Goal: Book appointment/travel/reservation

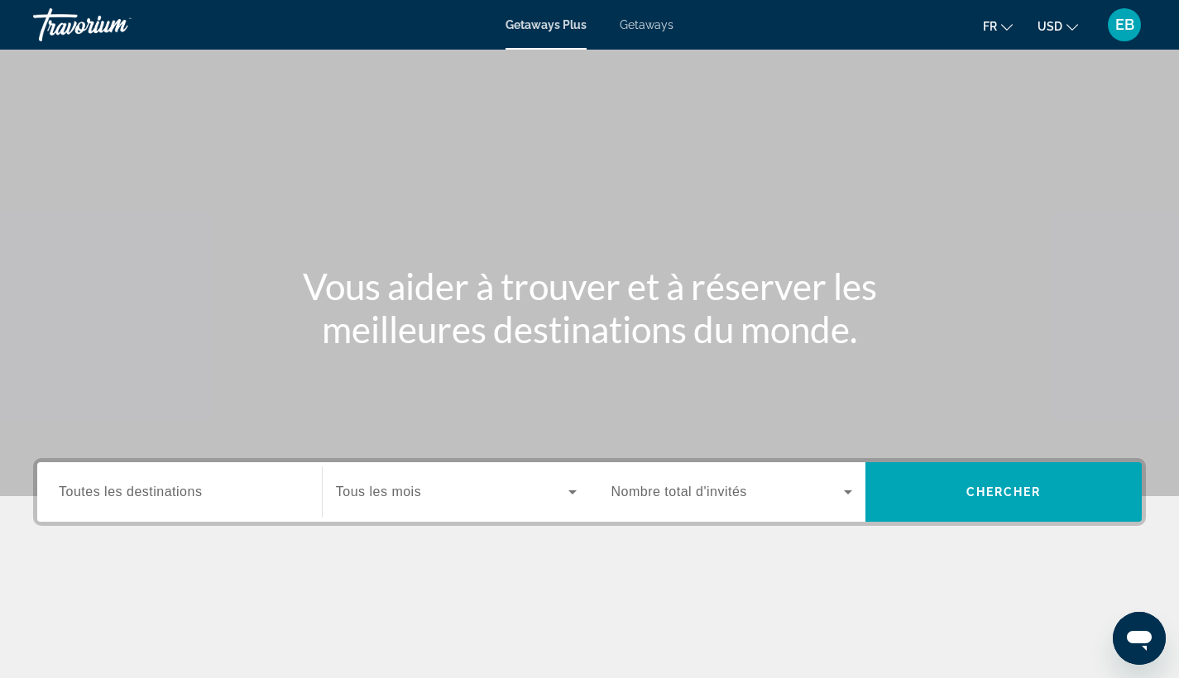
click at [1065, 21] on button "USD USD ($) MXN (Mex$) CAD (Can$) GBP (£) EUR (€) AUD (A$) NZD (NZ$) CNY (CN¥)" at bounding box center [1057, 26] width 41 height 24
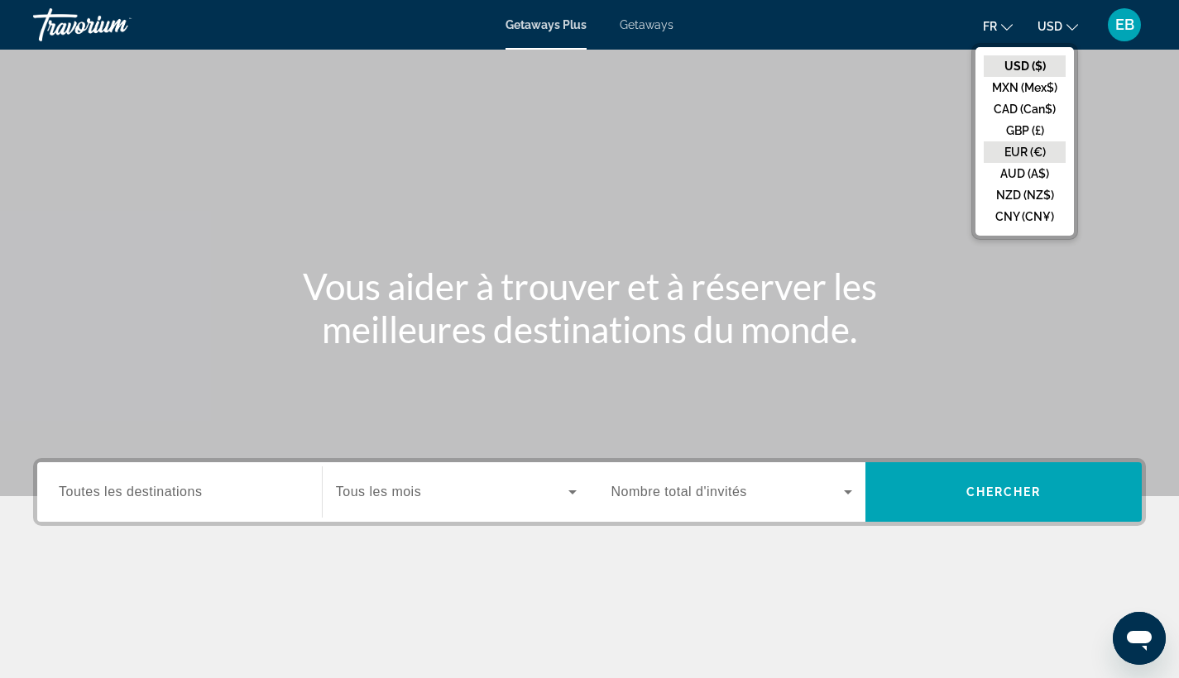
click at [1026, 147] on button "EUR (€)" at bounding box center [1024, 152] width 82 height 22
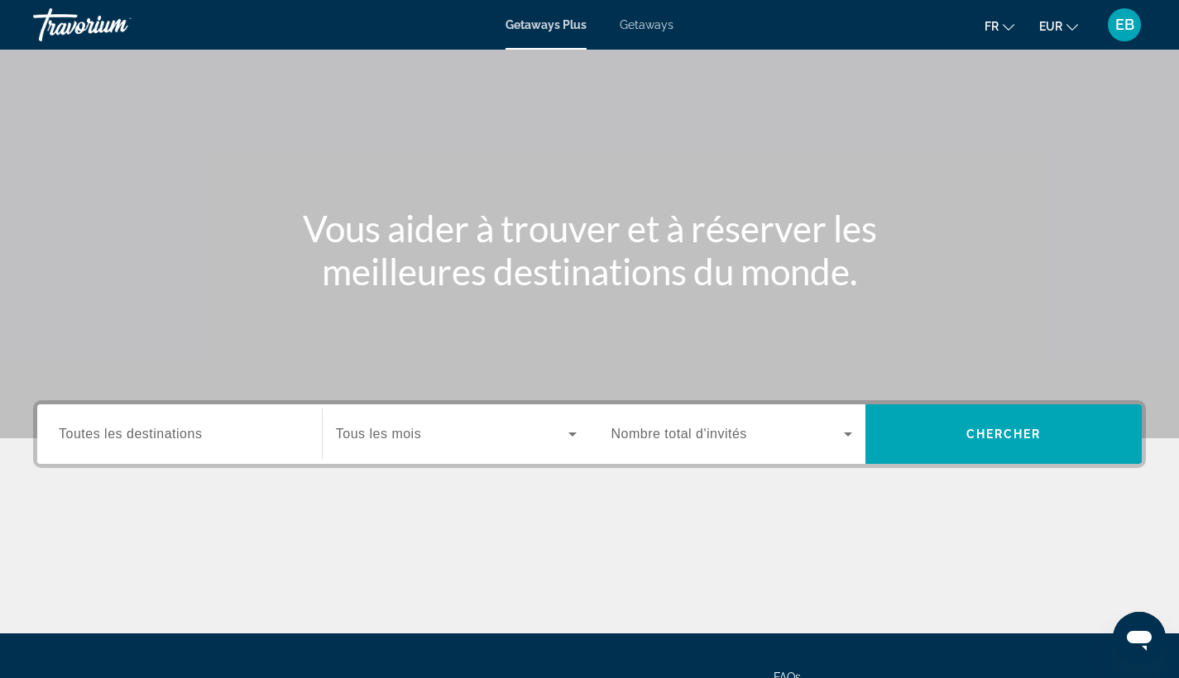
scroll to position [65, 0]
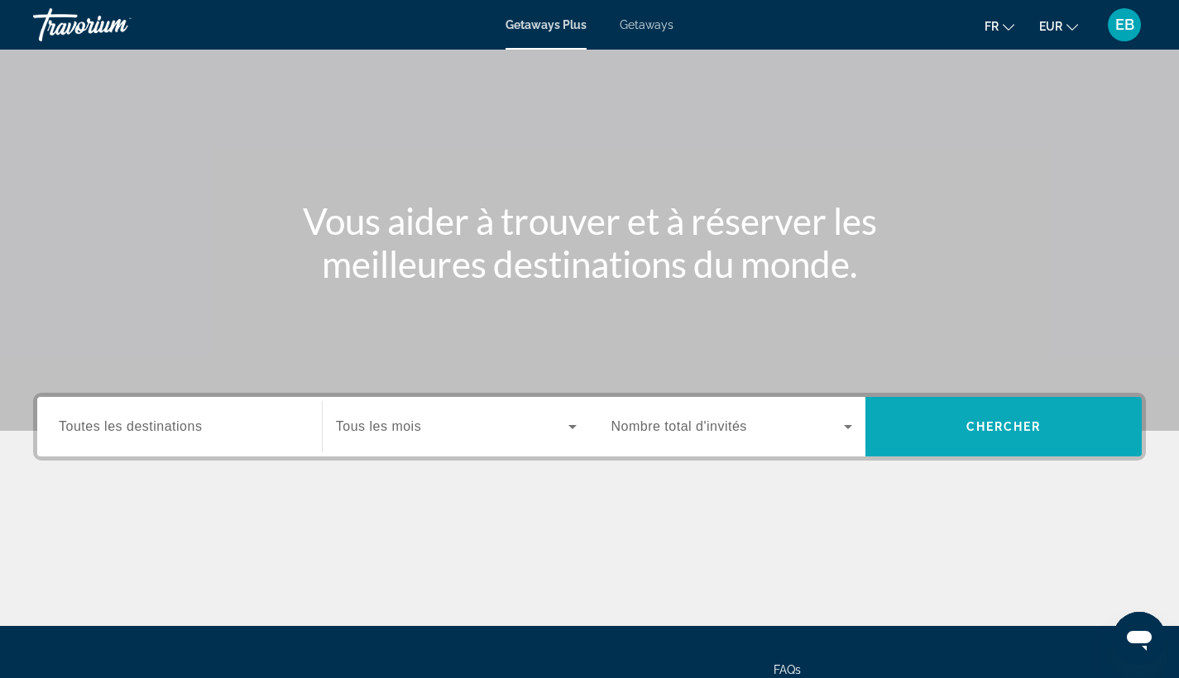
click at [1065, 412] on span "Search widget" at bounding box center [1003, 427] width 276 height 40
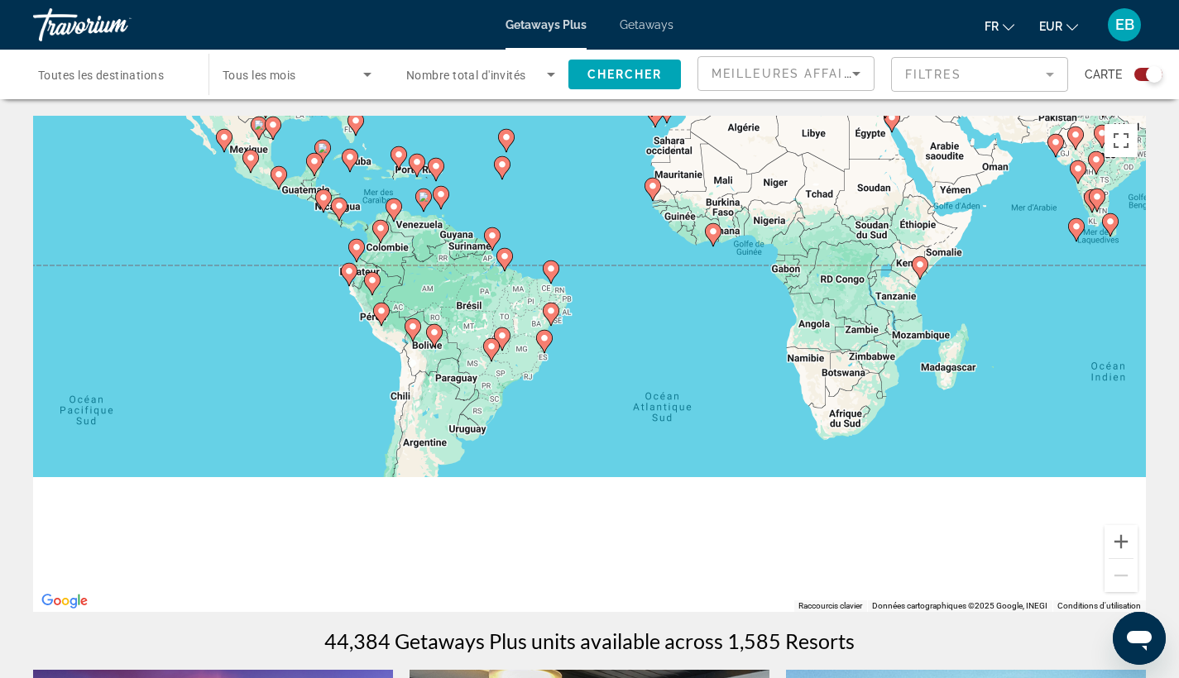
drag, startPoint x: 451, startPoint y: 536, endPoint x: 453, endPoint y: 124, distance: 411.9
click at [453, 124] on div "Pour activer le glissement avec le clavier, appuyez sur Alt+Entrée. Une fois ce…" at bounding box center [589, 364] width 1113 height 496
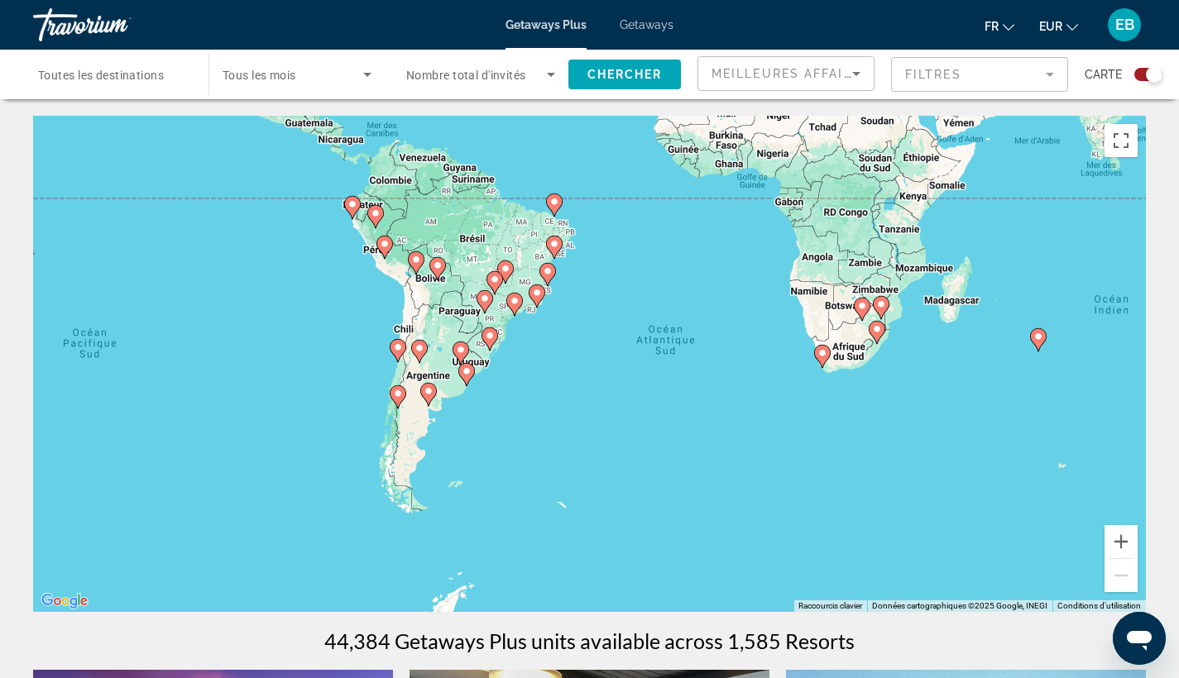
drag, startPoint x: 524, startPoint y: 197, endPoint x: 526, endPoint y: 297, distance: 100.1
click at [526, 297] on div "Pour activer le glissement avec le clavier, appuyez sur Alt+Entrée. Une fois ce…" at bounding box center [589, 364] width 1113 height 496
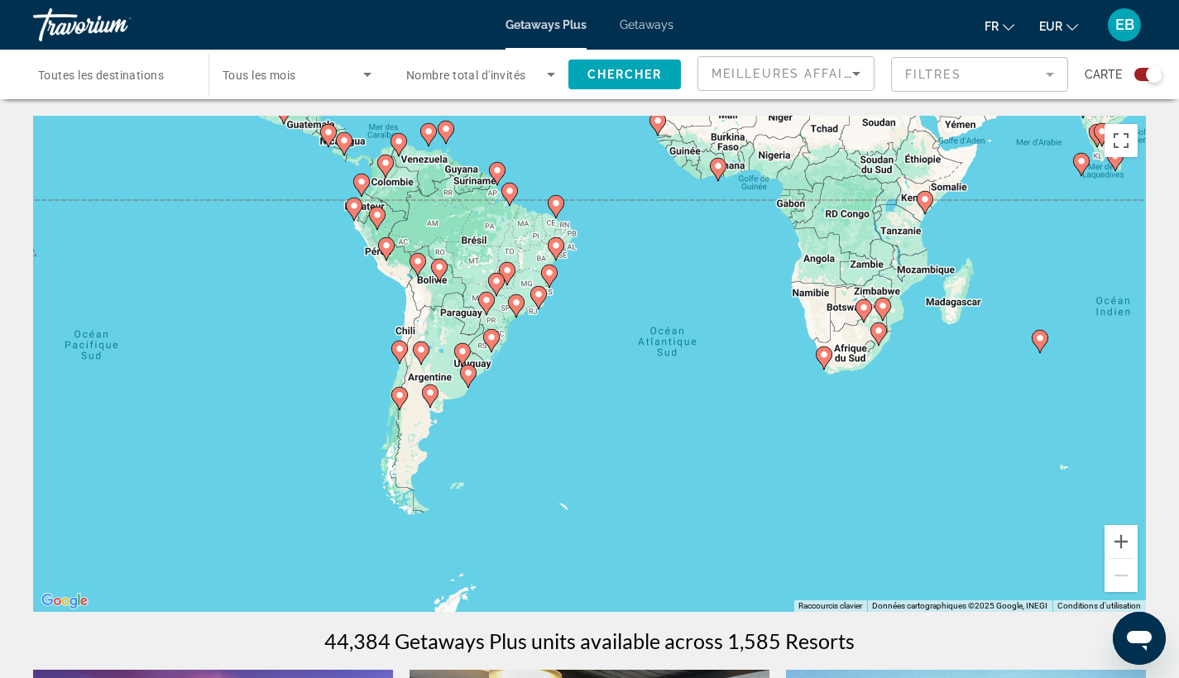
click at [538, 303] on icon "Main content" at bounding box center [537, 298] width 15 height 22
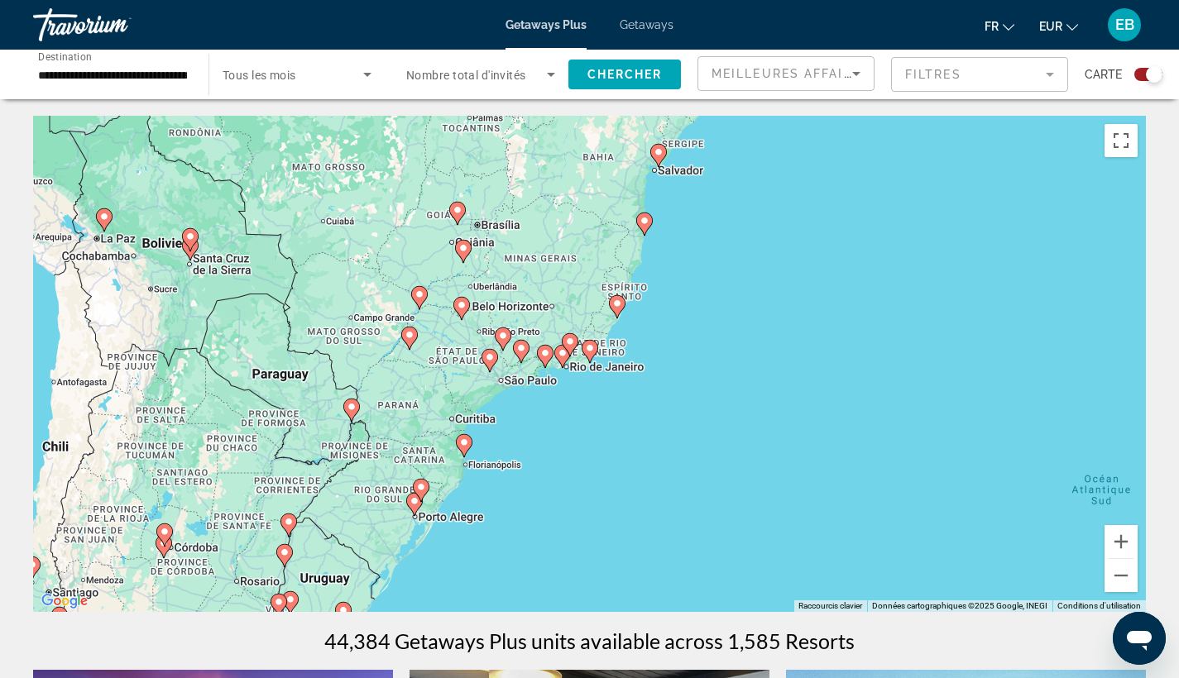
click at [585, 351] on g "Main content" at bounding box center [589, 351] width 17 height 23
type input "**********"
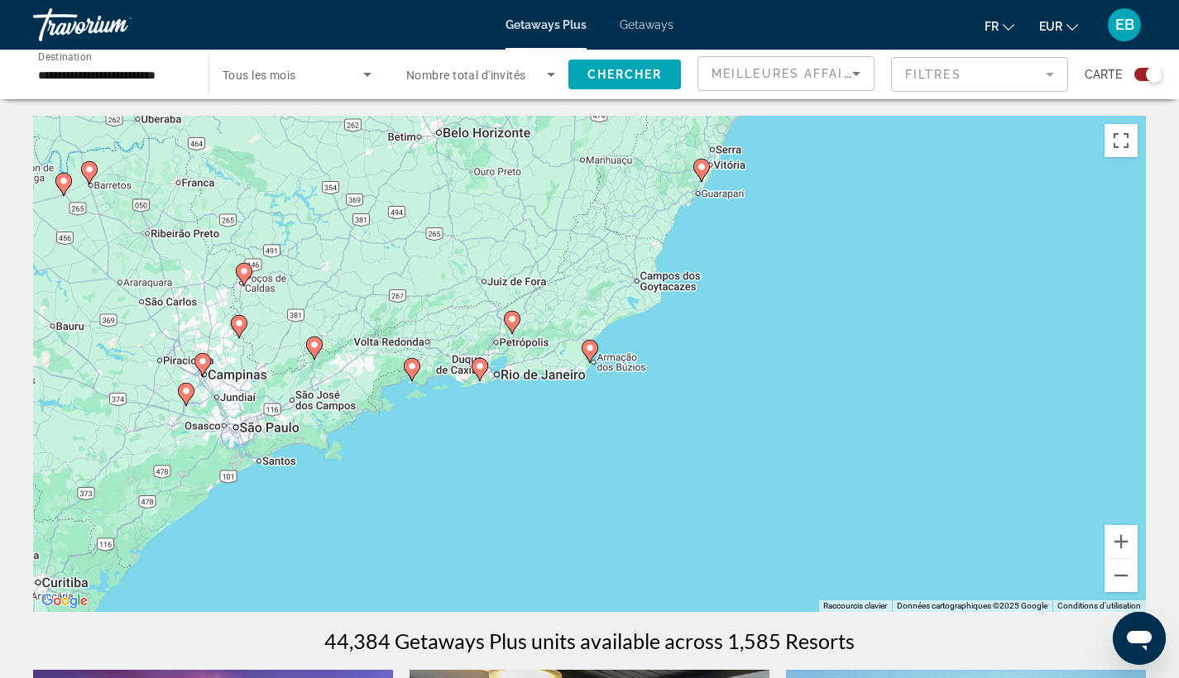
click at [474, 372] on icon "Main content" at bounding box center [479, 369] width 17 height 23
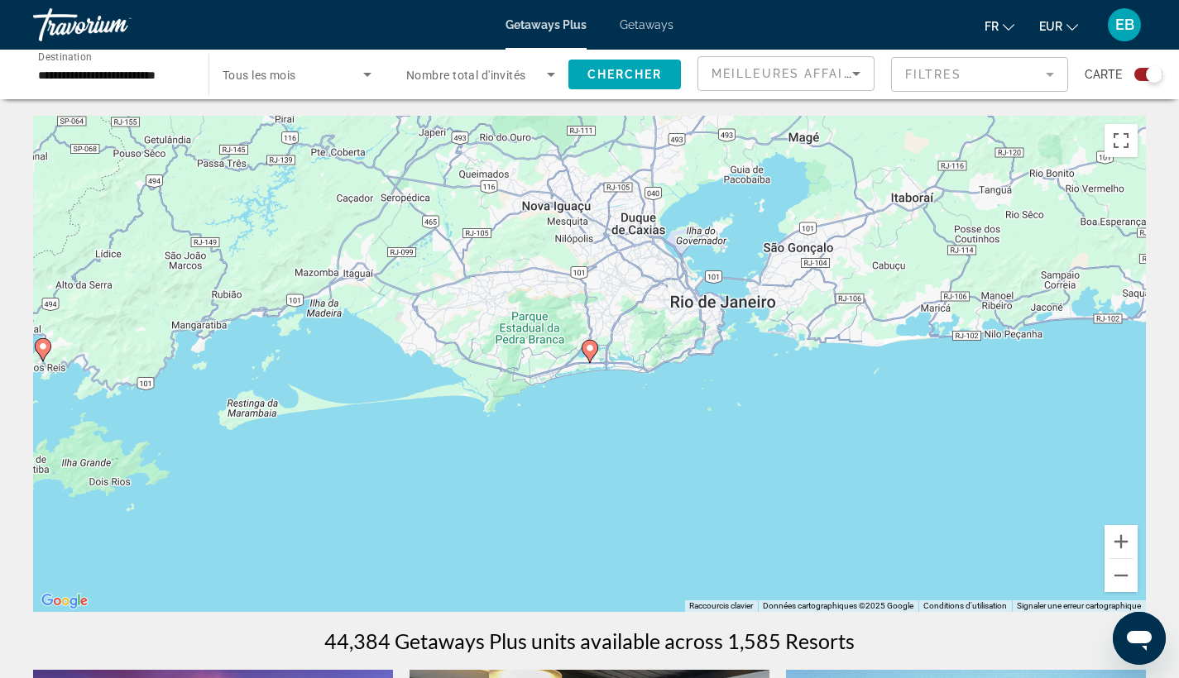
click at [589, 346] on image "Main content" at bounding box center [590, 348] width 10 height 10
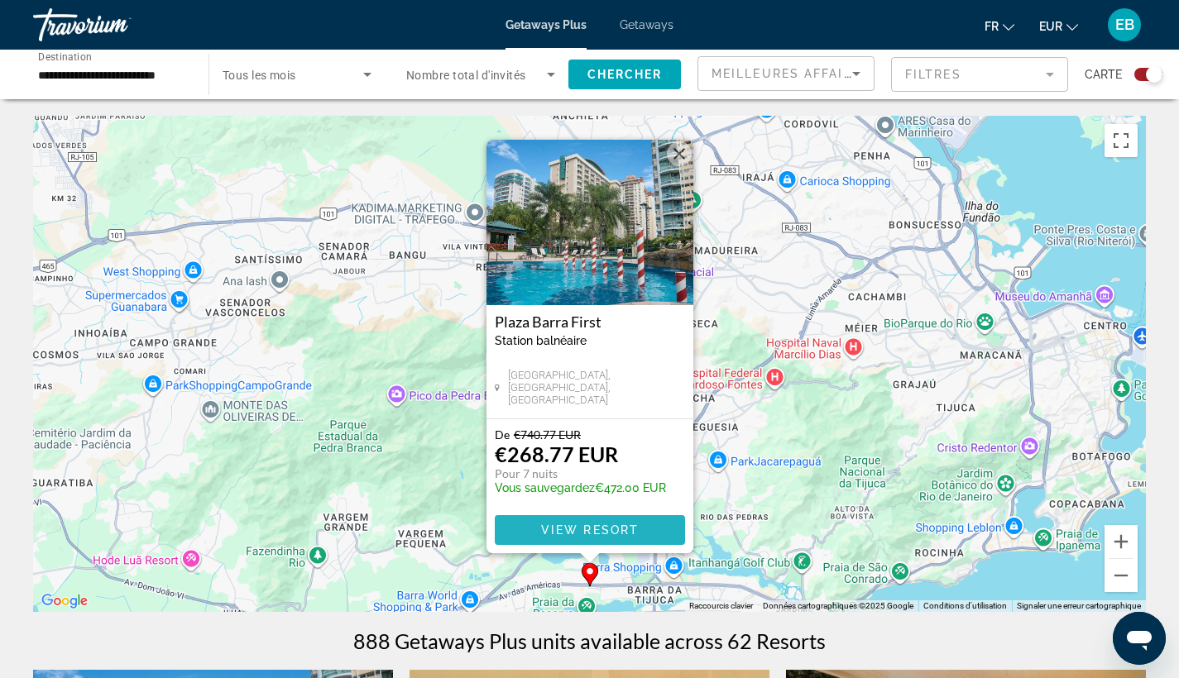
click at [553, 532] on span "View Resort" at bounding box center [589, 530] width 98 height 13
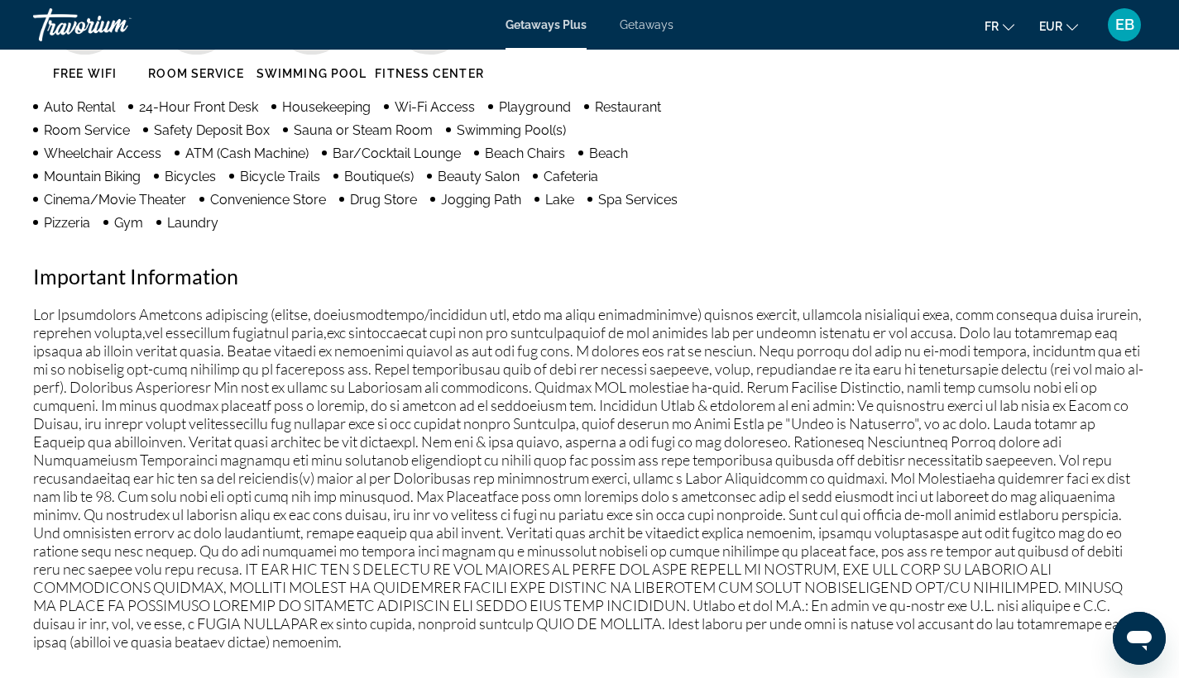
scroll to position [-52, 0]
